Goal: Task Accomplishment & Management: Complete application form

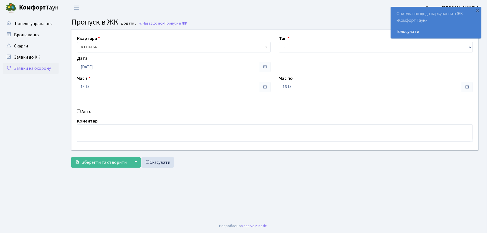
click at [25, 69] on link "Заявки на охорону" at bounding box center [31, 68] width 56 height 11
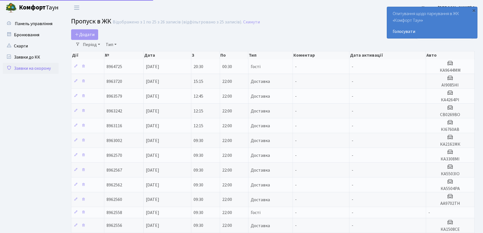
select select "25"
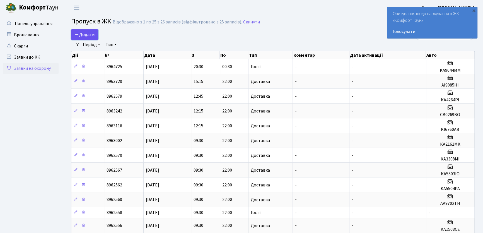
click at [77, 32] on icon at bounding box center [77, 34] width 4 height 4
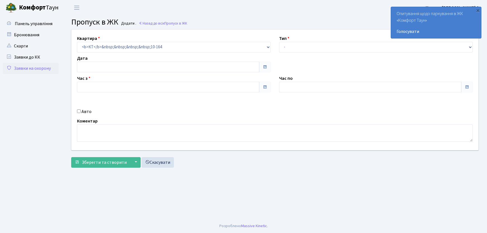
type input "10.09.2025"
type input "09:15"
type input "10:15"
click at [304, 51] on select "- Доставка Таксі Гості Сервіс" at bounding box center [376, 47] width 194 height 11
select select "3"
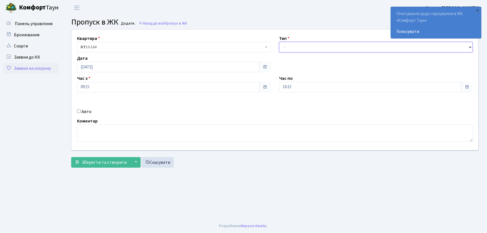
click at [279, 42] on select "- Доставка Таксі Гості Сервіс" at bounding box center [376, 47] width 194 height 11
drag, startPoint x: 293, startPoint y: 86, endPoint x: 274, endPoint y: 89, distance: 19.1
click at [274, 89] on div "Квартира <b>КТ</b>&nbsp;&nbsp;&nbsp;&nbsp;10-164 КТ 10-164 Тип - Доставка Таксі…" at bounding box center [274, 90] width 415 height 121
type input "22:00"
click at [104, 163] on span "Зберегти та створити" at bounding box center [104, 162] width 45 height 6
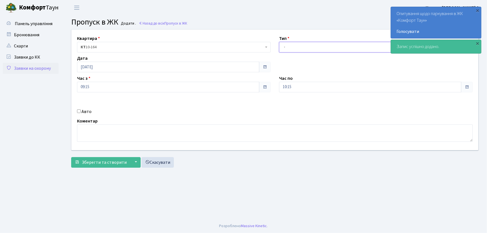
click at [287, 50] on select "- Доставка Таксі Гості Сервіс" at bounding box center [376, 47] width 194 height 11
select select "1"
click at [279, 42] on select "- Доставка Таксі Гості Сервіс" at bounding box center [376, 47] width 194 height 11
drag, startPoint x: 273, startPoint y: 90, endPoint x: 266, endPoint y: 90, distance: 6.7
click at [266, 90] on div "Квартира <b>КТ</b>&nbsp;&nbsp;&nbsp;&nbsp;10-164 КТ 10-164 Тип - Доставка Таксі…" at bounding box center [274, 90] width 415 height 121
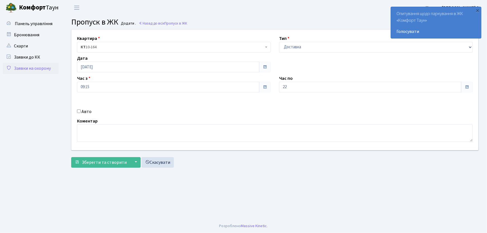
type input "22:00"
click at [77, 111] on input "Авто" at bounding box center [79, 111] width 4 height 4
checkbox input "true"
type input "АА7516PI"
click at [71, 157] on button "Зберегти та створити" at bounding box center [100, 162] width 59 height 11
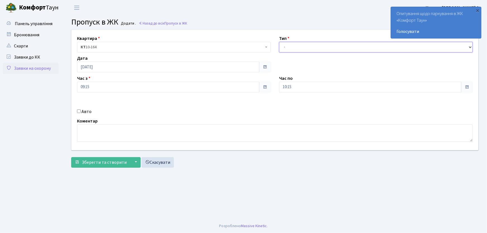
drag, startPoint x: 292, startPoint y: 47, endPoint x: 292, endPoint y: 52, distance: 4.2
click at [292, 47] on select "- Доставка Таксі Гості Сервіс" at bounding box center [376, 47] width 194 height 11
select select "1"
click at [279, 42] on select "- Доставка Таксі Гості Сервіс" at bounding box center [376, 47] width 194 height 11
drag, startPoint x: 290, startPoint y: 86, endPoint x: 271, endPoint y: 86, distance: 19.5
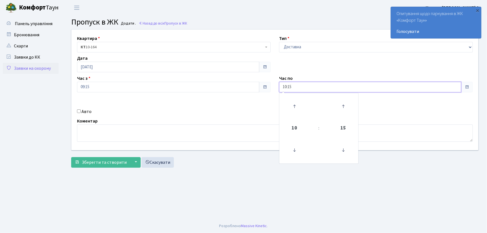
click at [271, 86] on div "Квартира <b>КТ</b>&nbsp;&nbsp;&nbsp;&nbsp;10-164 КТ 10-164 Тип - Доставка Таксі…" at bounding box center [274, 90] width 415 height 121
type input "22:00"
click at [78, 112] on input "Авто" at bounding box center [79, 111] width 4 height 4
checkbox input "true"
type input "АА9702ТН"
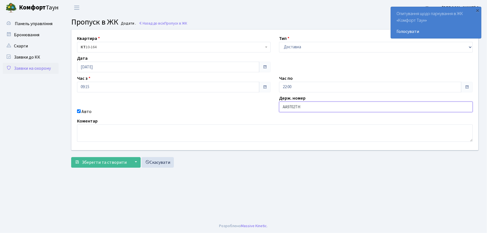
click at [71, 157] on button "Зберегти та створити" at bounding box center [100, 162] width 59 height 11
click at [293, 47] on select "- Доставка Таксі Гості Сервіс" at bounding box center [376, 47] width 194 height 11
select select "1"
click at [279, 42] on select "- Доставка Таксі Гості Сервіс" at bounding box center [376, 47] width 194 height 11
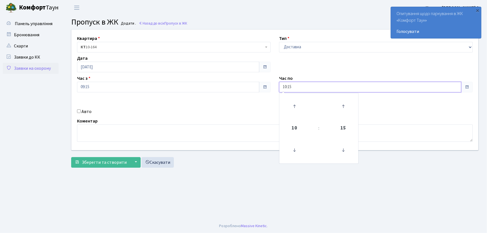
drag, startPoint x: 295, startPoint y: 84, endPoint x: 259, endPoint y: 91, distance: 36.7
click at [259, 91] on div "Квартира <b>КТ</b>&nbsp;&nbsp;&nbsp;&nbsp;10-164 КТ 10-164 Тип - Доставка Таксі…" at bounding box center [274, 90] width 415 height 121
type input "22:00"
click at [78, 111] on input "Авто" at bounding box center [79, 111] width 4 height 4
checkbox input "true"
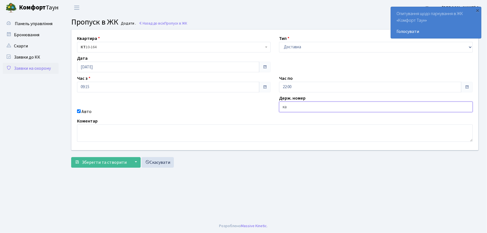
type input "КА3308МІ"
click at [71, 157] on button "Зберегти та створити" at bounding box center [100, 162] width 59 height 11
drag, startPoint x: 298, startPoint y: 47, endPoint x: 300, endPoint y: 50, distance: 3.6
click at [298, 47] on select "- Доставка Таксі Гості Сервіс" at bounding box center [376, 47] width 194 height 11
select select "1"
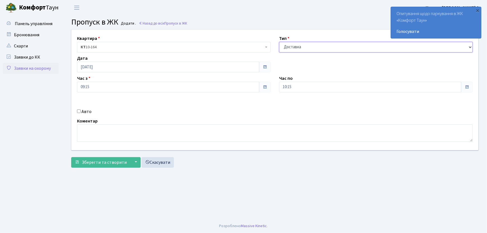
click at [279, 42] on select "- Доставка Таксі Гості Сервіс" at bounding box center [376, 47] width 194 height 11
drag, startPoint x: 284, startPoint y: 86, endPoint x: 269, endPoint y: 86, distance: 14.5
click at [269, 86] on div "Квартира <b>КТ</b>&nbsp;&nbsp;&nbsp;&nbsp;10-164 КТ 10-164 Тип - Доставка Таксі…" at bounding box center [274, 90] width 415 height 121
type input "22:00"
click at [78, 112] on input "Авто" at bounding box center [79, 111] width 4 height 4
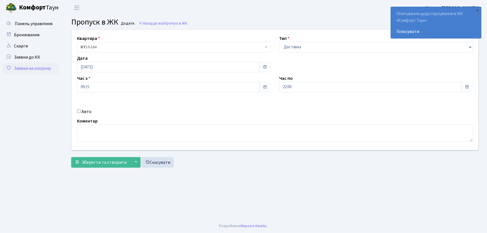
checkbox input "true"
type input "КА5504РА"
click at [71, 157] on button "Зберегти та створити" at bounding box center [100, 162] width 59 height 11
drag, startPoint x: 291, startPoint y: 47, endPoint x: 293, endPoint y: 49, distance: 3.0
click at [291, 47] on select "- Доставка Таксі Гості Сервіс" at bounding box center [376, 47] width 194 height 11
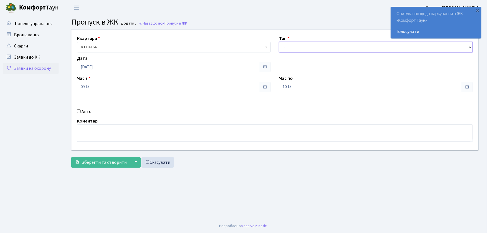
select select "1"
click at [279, 42] on select "- Доставка Таксі Гості Сервіс" at bounding box center [376, 47] width 194 height 11
drag, startPoint x: 302, startPoint y: 86, endPoint x: 279, endPoint y: 87, distance: 23.4
click at [279, 87] on div "Час по 10:15 10 : 15 00 01 02 03 04 05 06 07 08 09 10 11 12 13 14 15 16 17 18 1…" at bounding box center [376, 83] width 202 height 17
type input "22:00"
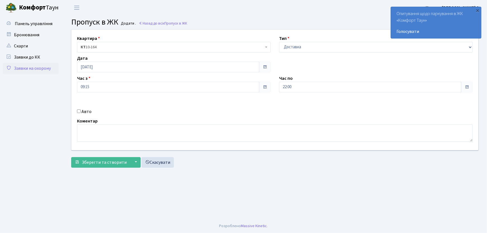
click at [80, 112] on input "Авто" at bounding box center [79, 111] width 4 height 4
checkbox input "true"
type input "ка"
click at [37, 71] on link "Заявки на охорону" at bounding box center [31, 68] width 56 height 11
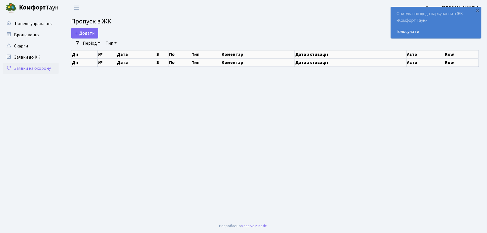
select select "25"
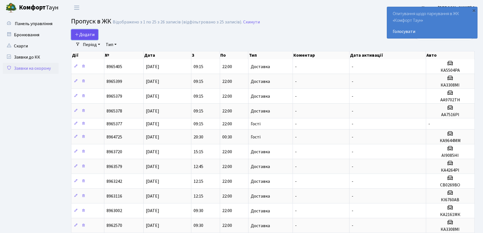
click at [93, 37] on span "Додати" at bounding box center [85, 35] width 20 height 6
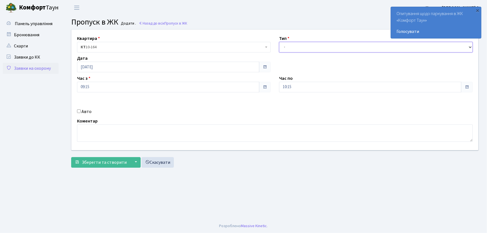
drag, startPoint x: 291, startPoint y: 50, endPoint x: 294, endPoint y: 53, distance: 4.6
click at [294, 53] on div "Квартира <b>КТ</b>&nbsp;&nbsp;&nbsp;&nbsp;10-164 КТ 10-164 Тип - Доставка Таксі…" at bounding box center [274, 90] width 415 height 121
select select "1"
click at [279, 42] on select "- Доставка Таксі Гості Сервіс" at bounding box center [376, 47] width 194 height 11
drag, startPoint x: 280, startPoint y: 85, endPoint x: 259, endPoint y: 87, distance: 21.3
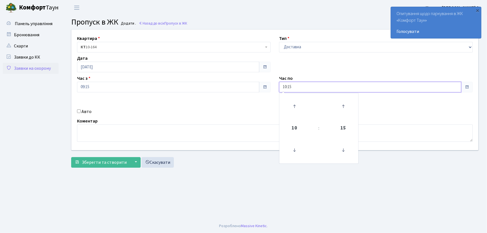
click at [274, 85] on div "Квартира <b>КТ</b>&nbsp;&nbsp;&nbsp;&nbsp;10-164 КТ 10-164 Тип - Доставка Таксі…" at bounding box center [274, 90] width 415 height 121
type input "22:00"
click at [79, 111] on input "Авто" at bounding box center [79, 111] width 4 height 4
checkbox input "true"
type input "КА5503ІО"
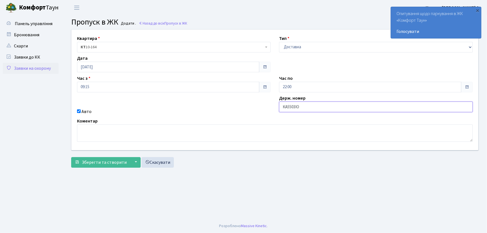
click at [71, 157] on button "Зберегти та створити" at bounding box center [100, 162] width 59 height 11
click at [22, 43] on link "Скарги" at bounding box center [31, 45] width 56 height 11
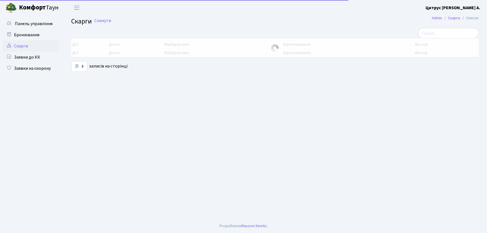
select select "25"
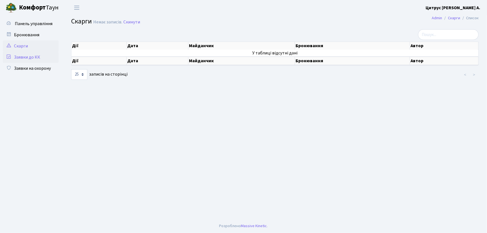
click at [35, 55] on link "Заявки до КК" at bounding box center [31, 57] width 56 height 11
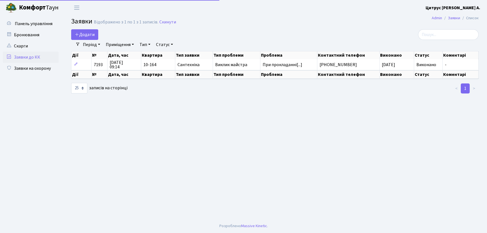
select select "25"
